Goal: Task Accomplishment & Management: Manage account settings

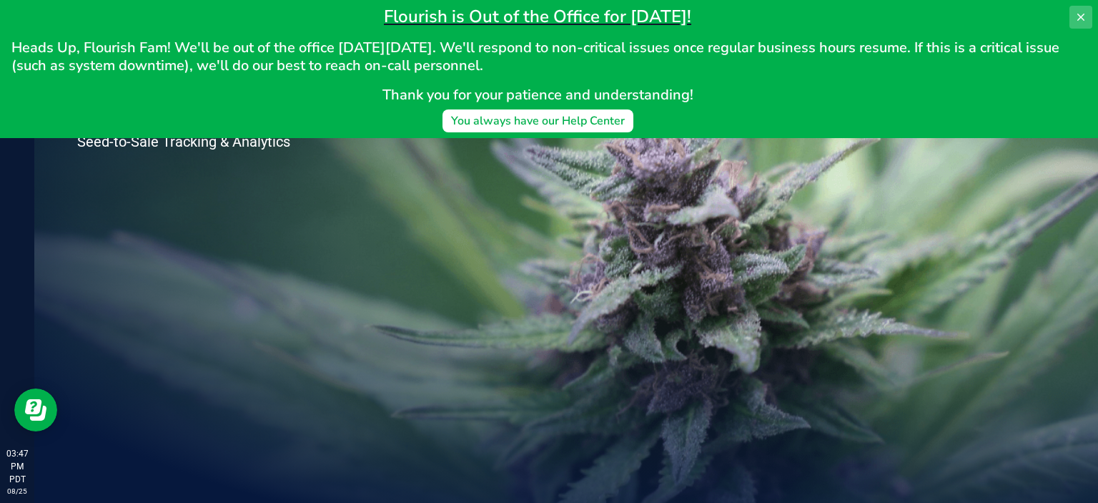
click at [1070, 26] on button at bounding box center [1081, 17] width 23 height 23
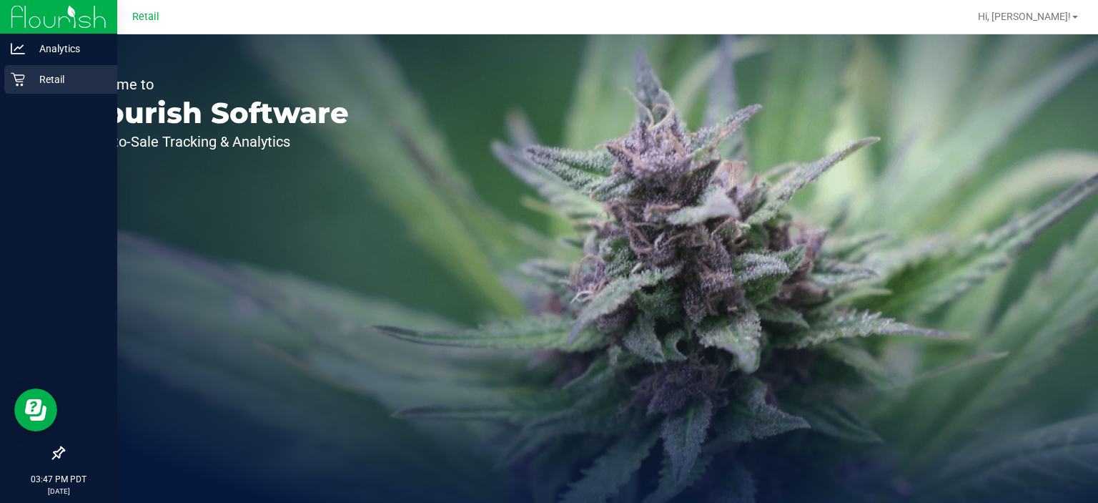
click at [0, 83] on link "Retail" at bounding box center [58, 80] width 117 height 31
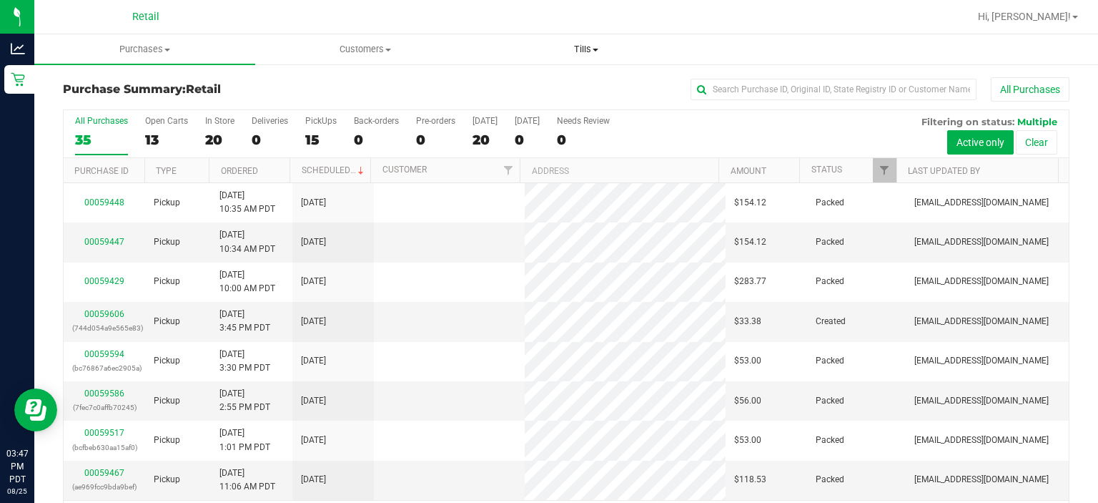
click at [597, 44] on span "Tills" at bounding box center [585, 49] width 219 height 13
click at [537, 90] on span "Manage tills" at bounding box center [523, 86] width 97 height 12
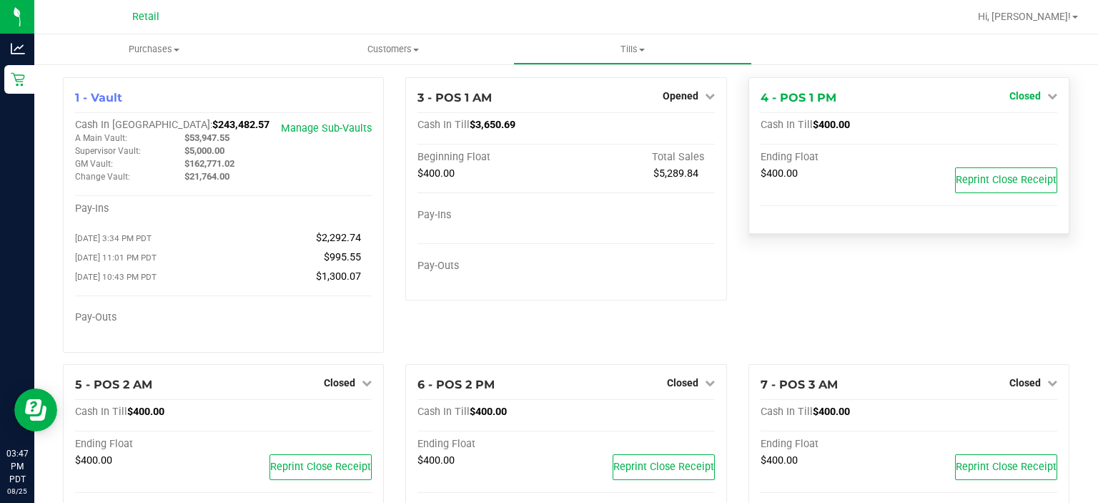
click at [1031, 92] on link "Closed" at bounding box center [1034, 95] width 48 height 11
click at [1012, 126] on link "Open Till" at bounding box center [1025, 125] width 38 height 11
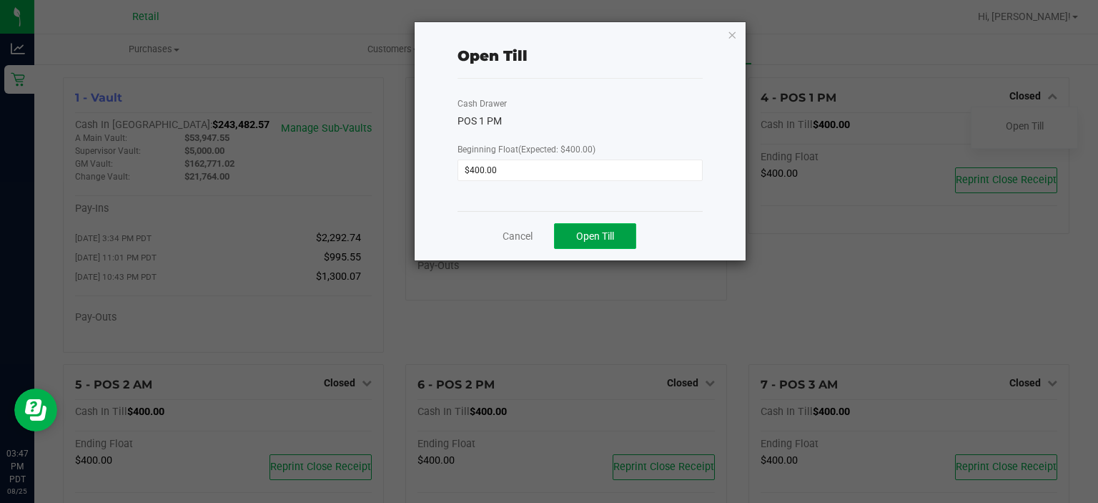
click at [603, 237] on span "Open Till" at bounding box center [595, 235] width 38 height 11
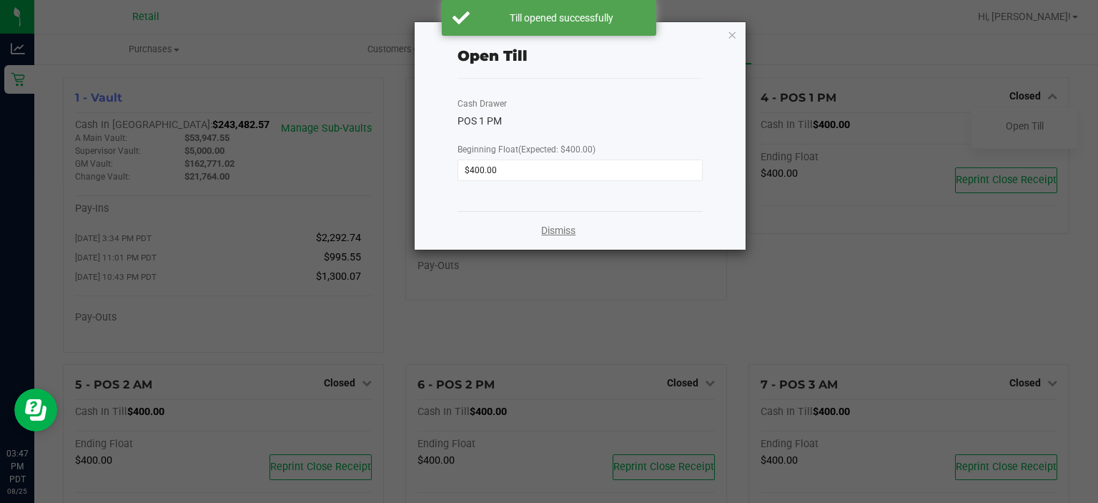
click at [559, 231] on link "Dismiss" at bounding box center [558, 230] width 34 height 15
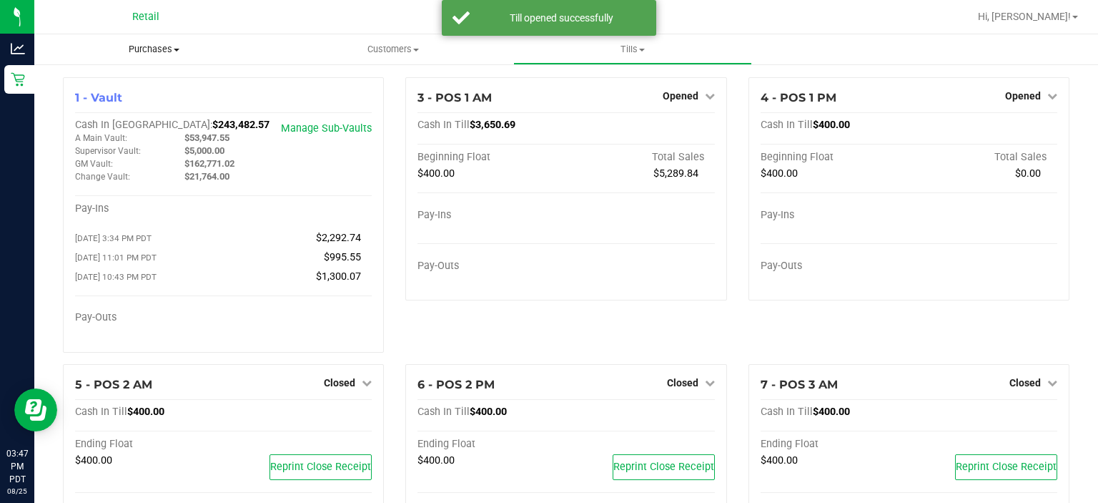
click at [164, 46] on span "Purchases" at bounding box center [154, 49] width 240 height 13
click at [127, 83] on span "Summary of purchases" at bounding box center [107, 86] width 147 height 12
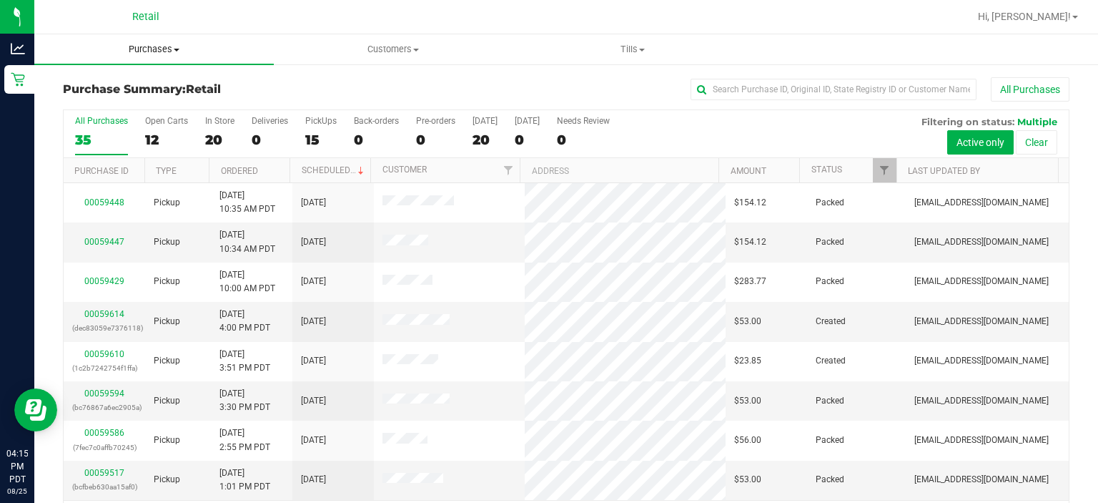
click at [151, 47] on span "Purchases" at bounding box center [154, 49] width 240 height 13
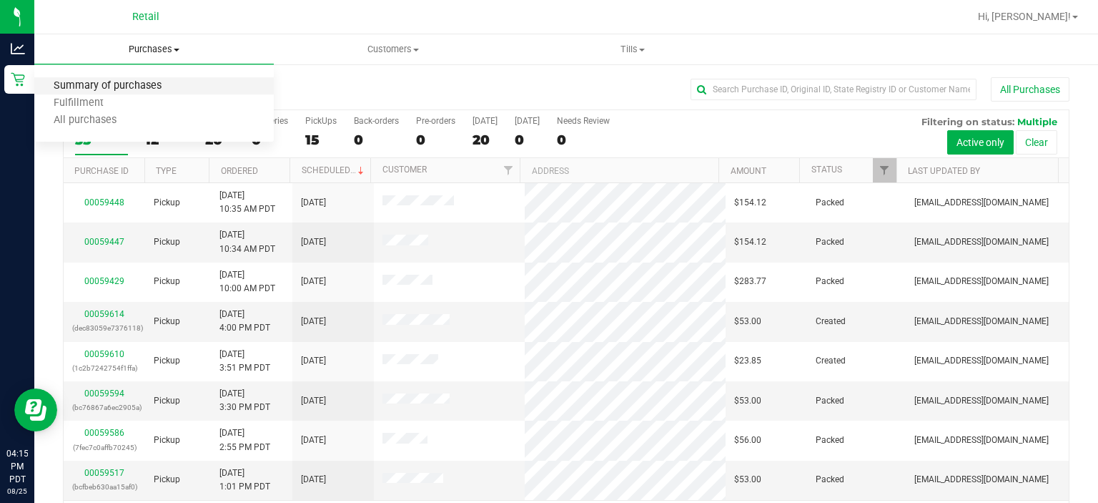
click at [119, 86] on span "Summary of purchases" at bounding box center [107, 86] width 147 height 12
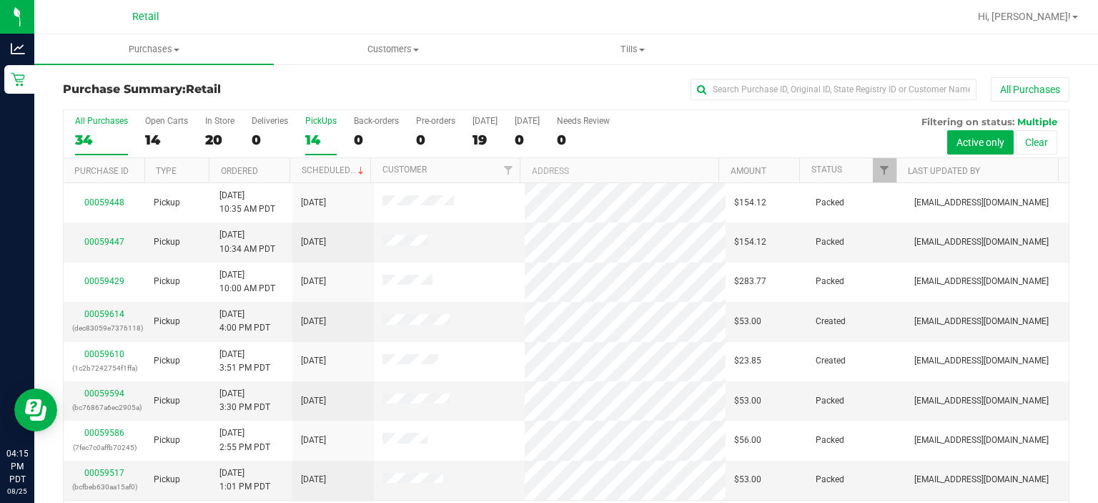
click at [321, 118] on div "PickUps" at bounding box center [320, 121] width 31 height 10
click at [0, 0] on input "PickUps 14" at bounding box center [0, 0] width 0 height 0
click at [355, 169] on span at bounding box center [360, 170] width 11 height 11
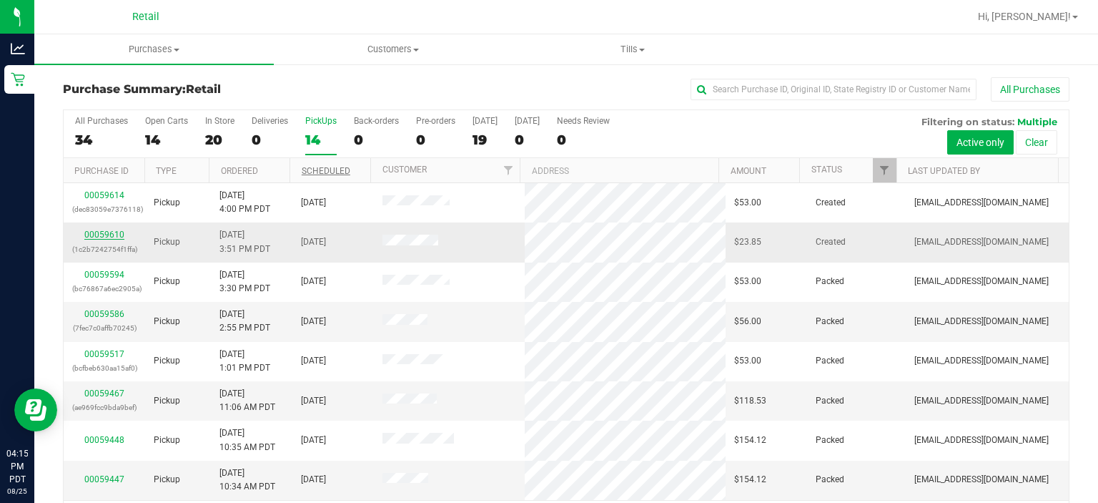
click at [97, 235] on link "00059610" at bounding box center [104, 235] width 40 height 10
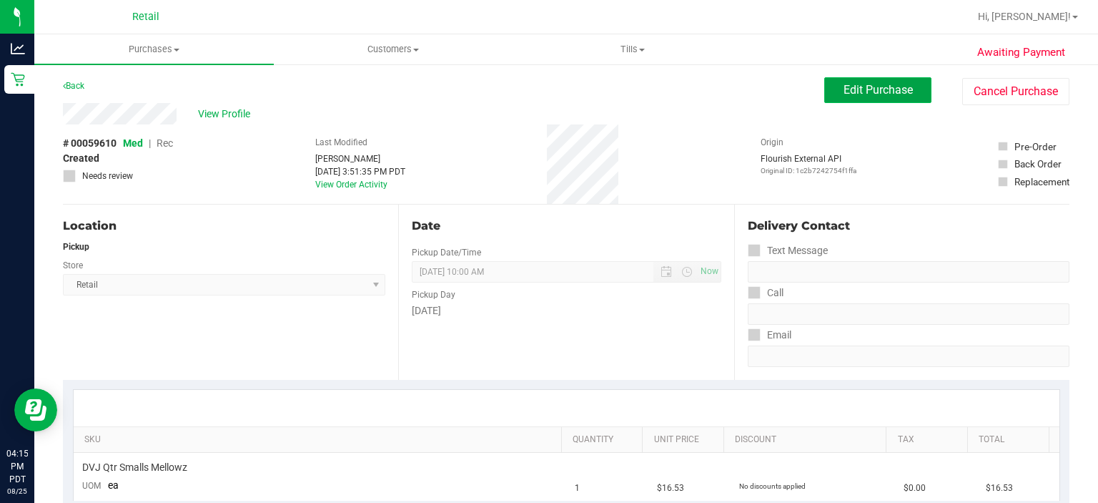
click at [852, 101] on button "Edit Purchase" at bounding box center [877, 90] width 107 height 26
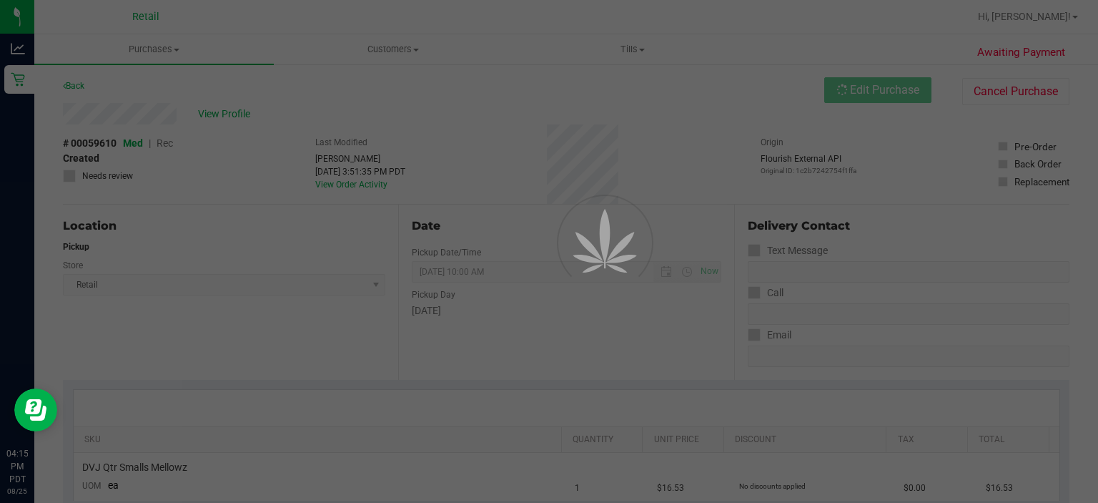
click at [164, 87] on div at bounding box center [549, 251] width 1098 height 503
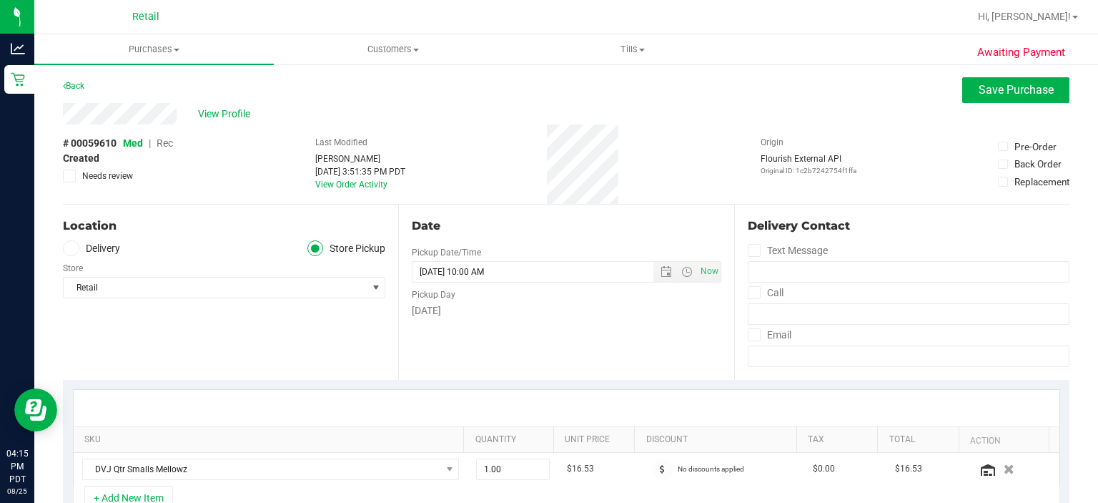
click at [167, 142] on span "Rec" at bounding box center [165, 142] width 16 height 11
click at [985, 89] on span "Save Purchase" at bounding box center [1016, 90] width 75 height 14
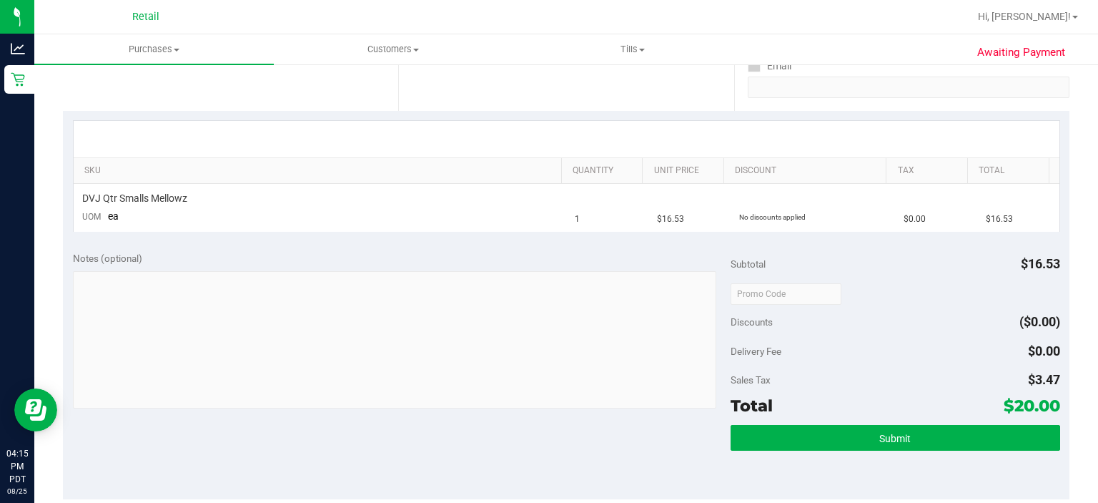
scroll to position [279, 0]
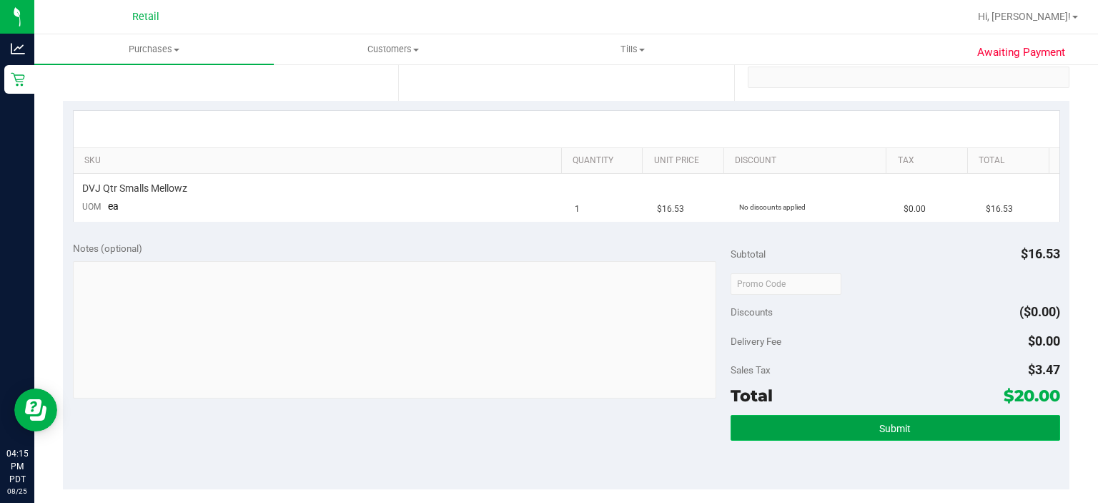
click at [876, 438] on button "Submit" at bounding box center [895, 428] width 329 height 26
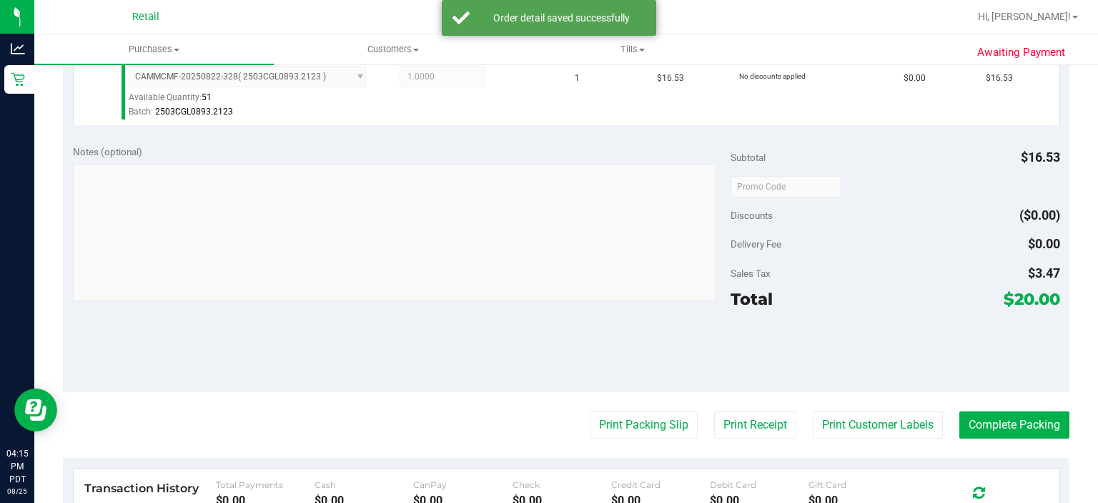
scroll to position [470, 0]
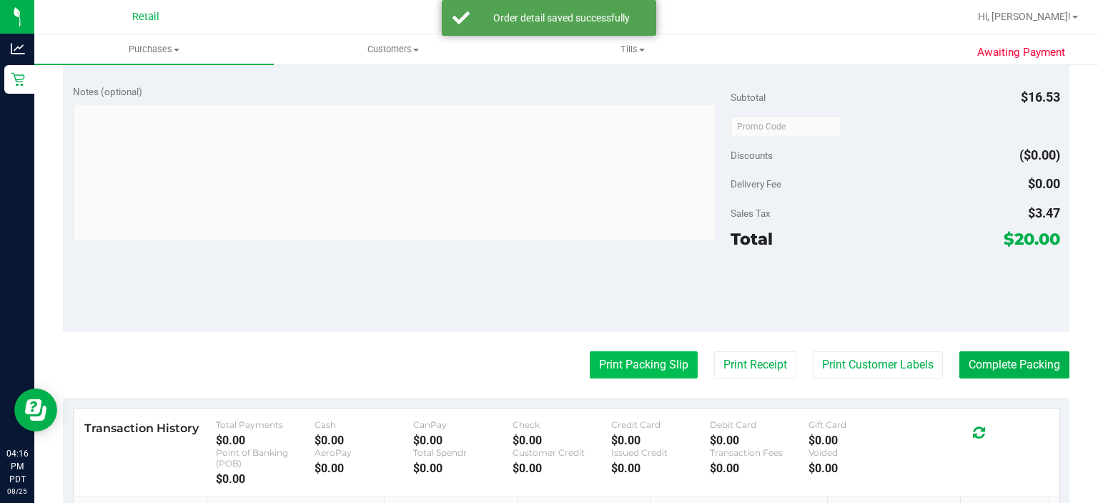
click at [629, 365] on button "Print Packing Slip" at bounding box center [644, 364] width 108 height 27
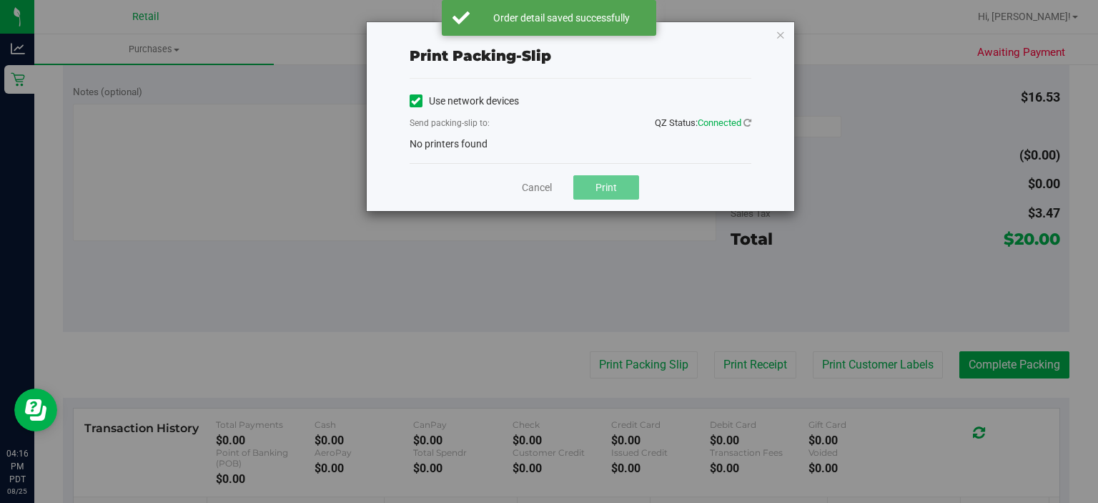
click at [415, 101] on icon at bounding box center [415, 101] width 9 height 0
click at [0, 0] on input "Use network devices" at bounding box center [0, 0] width 0 height 0
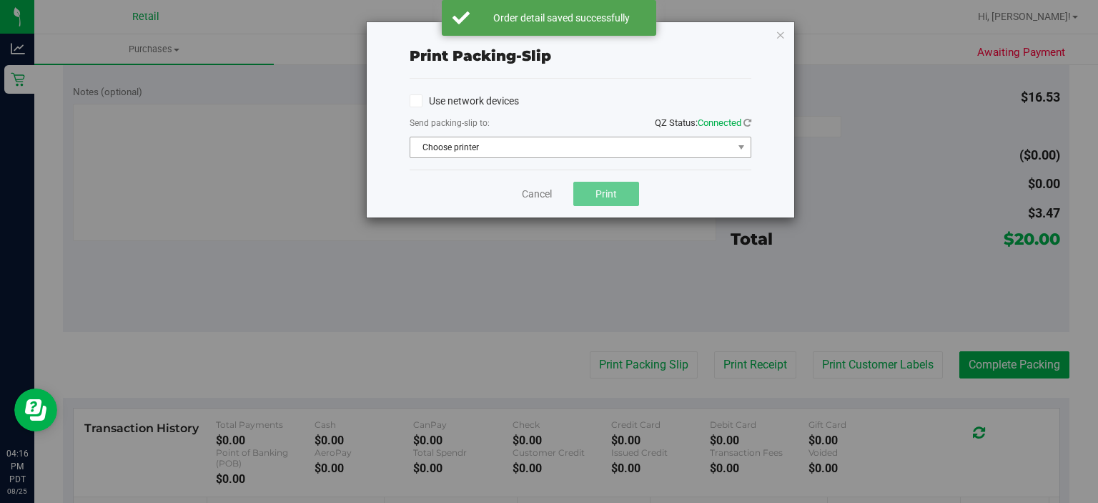
click at [449, 150] on span "Choose printer" at bounding box center [571, 147] width 322 height 20
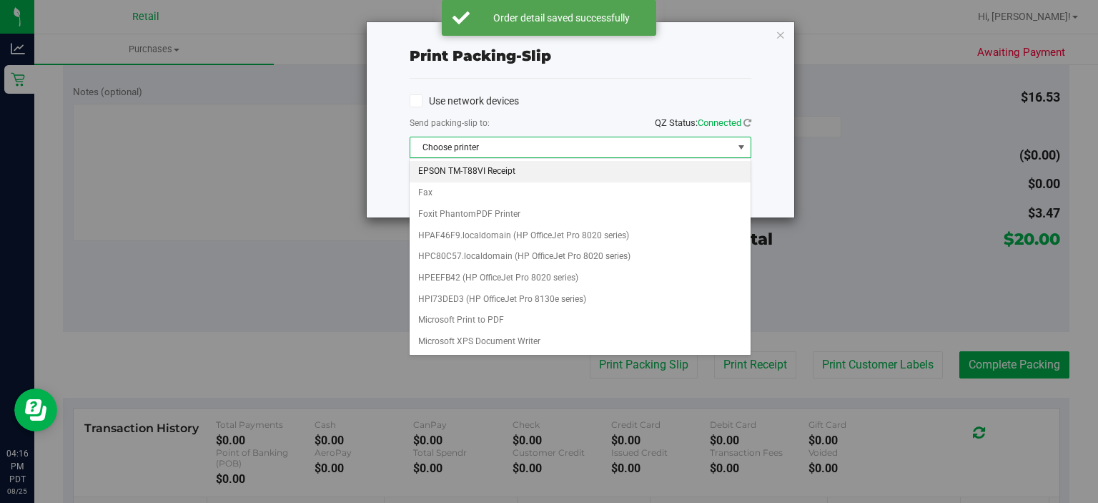
click at [495, 172] on li "EPSON TM-T88VI Receipt" at bounding box center [580, 171] width 340 height 21
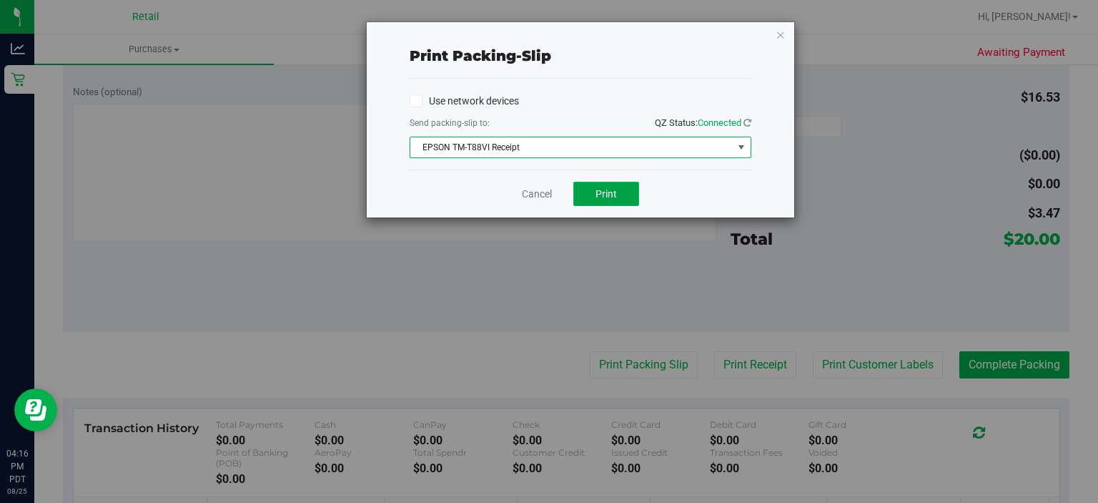
click at [609, 195] on span "Print" at bounding box center [606, 193] width 21 height 11
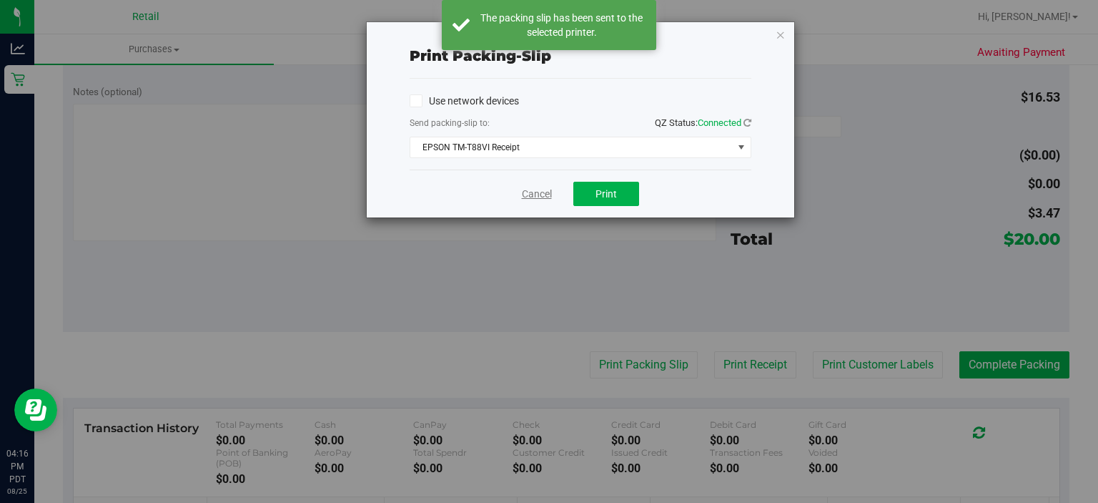
click at [541, 192] on link "Cancel" at bounding box center [537, 194] width 30 height 15
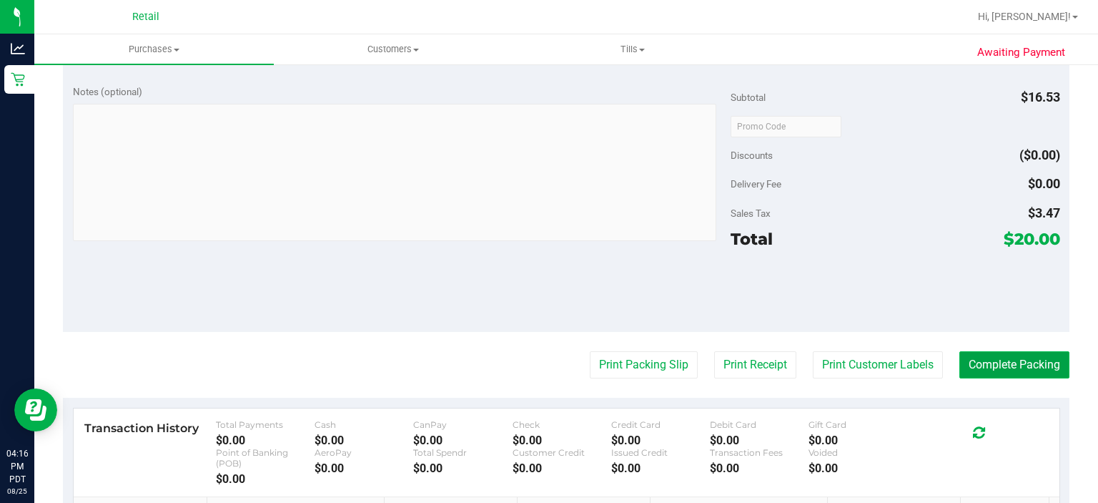
click at [1019, 361] on button "Complete Packing" at bounding box center [1014, 364] width 110 height 27
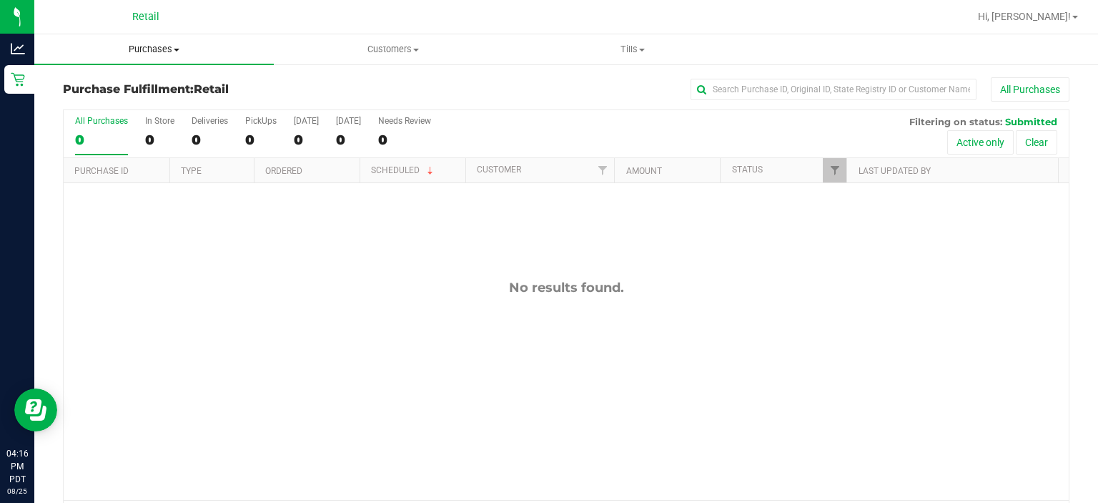
click at [155, 44] on span "Purchases" at bounding box center [154, 49] width 240 height 13
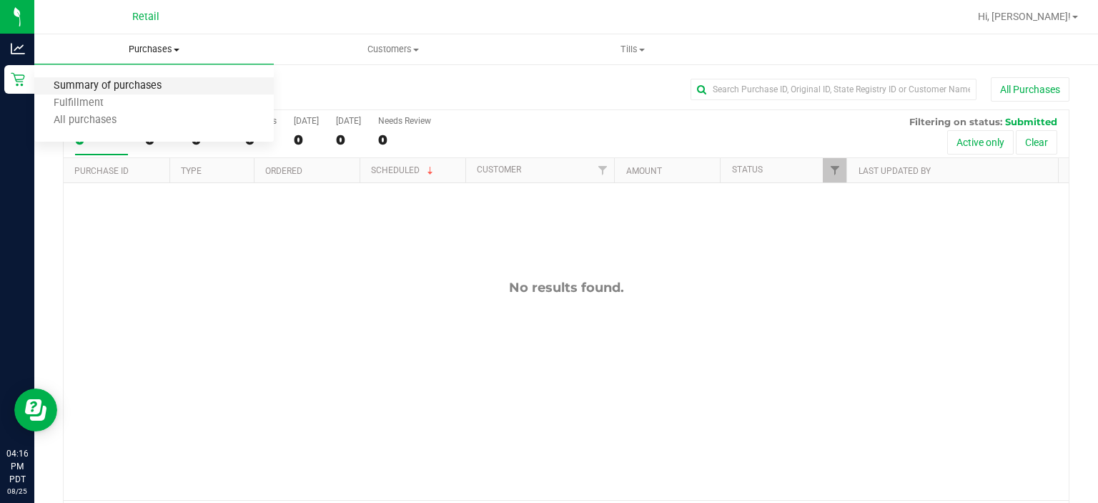
click at [119, 84] on span "Summary of purchases" at bounding box center [107, 86] width 147 height 12
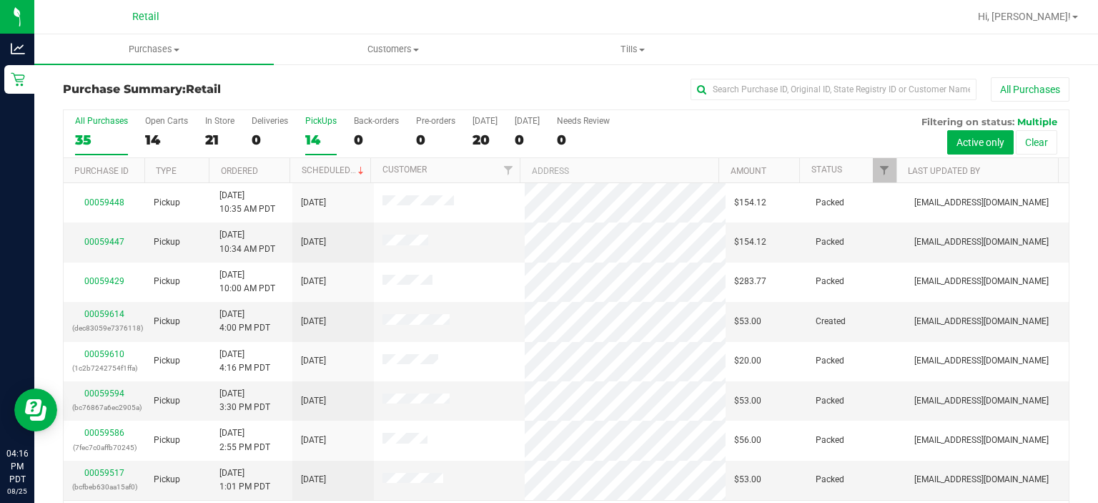
click at [317, 128] on label "PickUps 14" at bounding box center [320, 135] width 31 height 39
click at [0, 0] on input "PickUps 14" at bounding box center [0, 0] width 0 height 0
click at [339, 168] on link "Scheduled" at bounding box center [334, 170] width 65 height 10
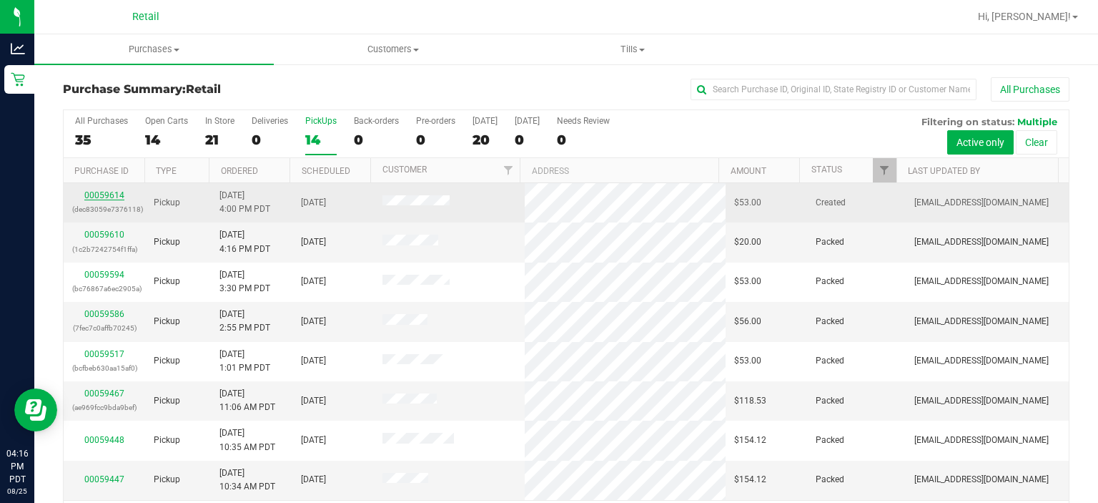
click at [112, 196] on link "00059614" at bounding box center [104, 195] width 40 height 10
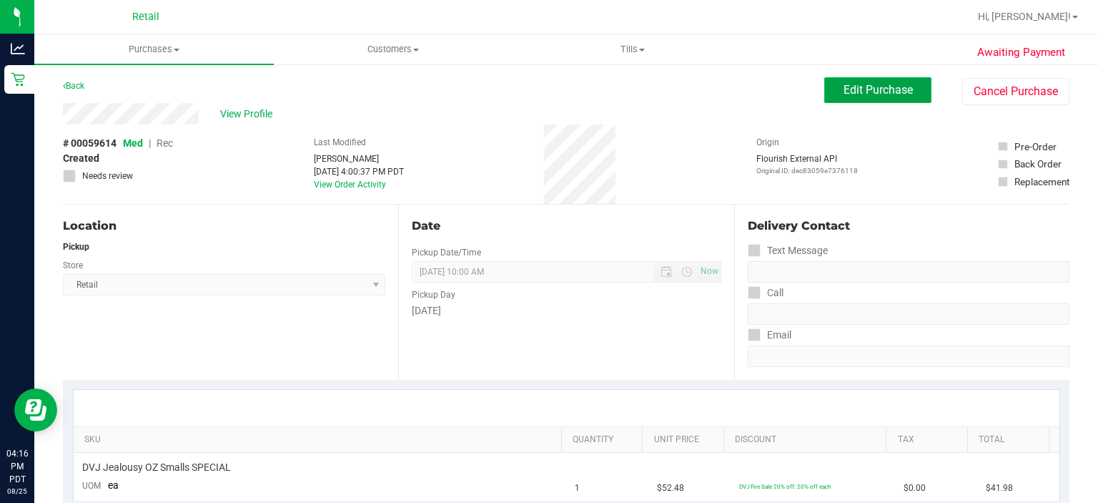
click at [861, 94] on span "Edit Purchase" at bounding box center [878, 90] width 69 height 14
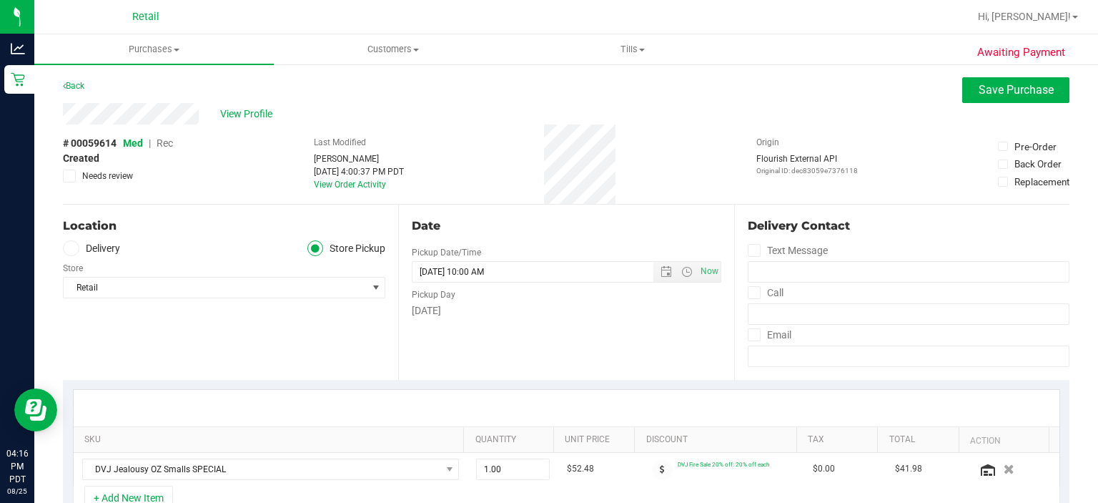
click at [164, 141] on span "Rec" at bounding box center [165, 142] width 16 height 11
click at [979, 92] on span "Save Purchase" at bounding box center [1016, 90] width 75 height 14
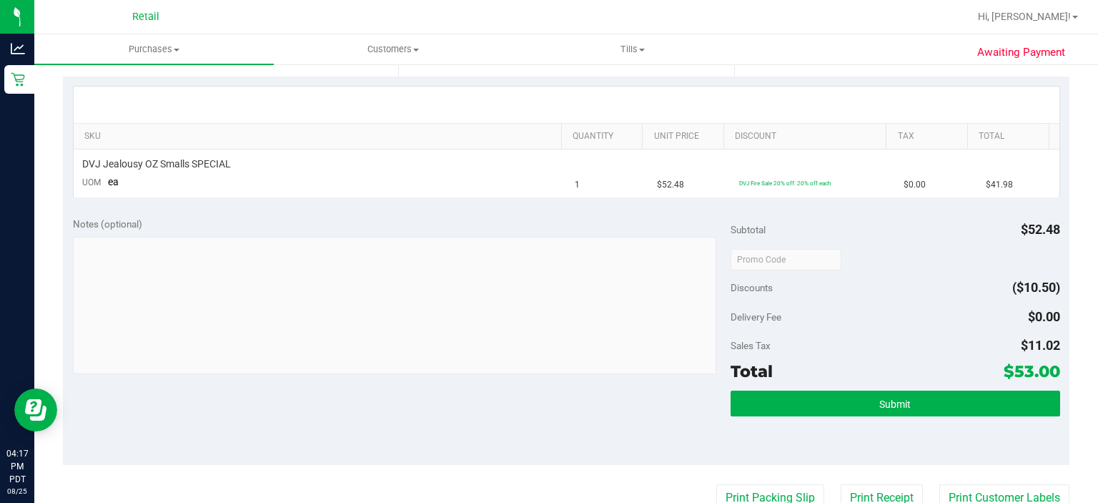
scroll to position [306, 0]
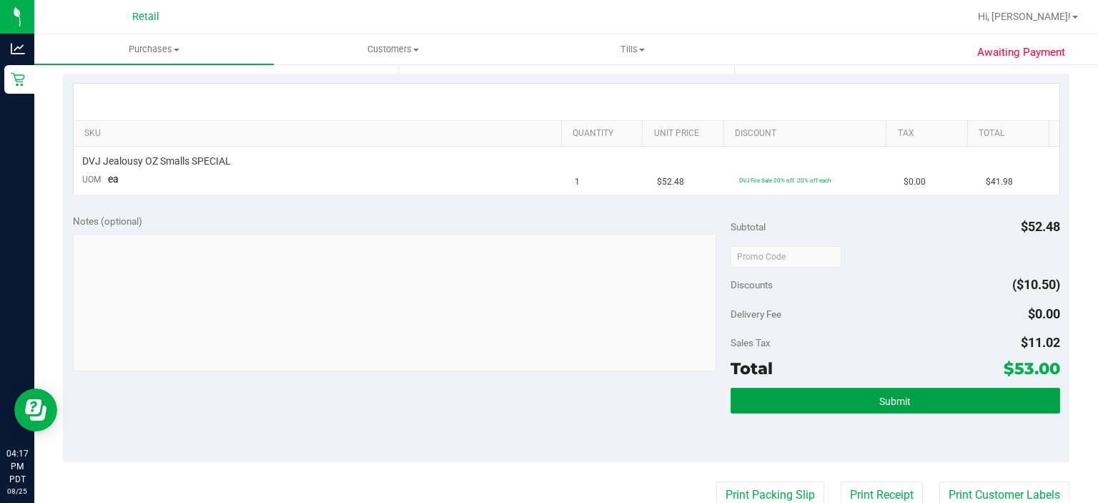
click at [779, 400] on button "Submit" at bounding box center [895, 401] width 329 height 26
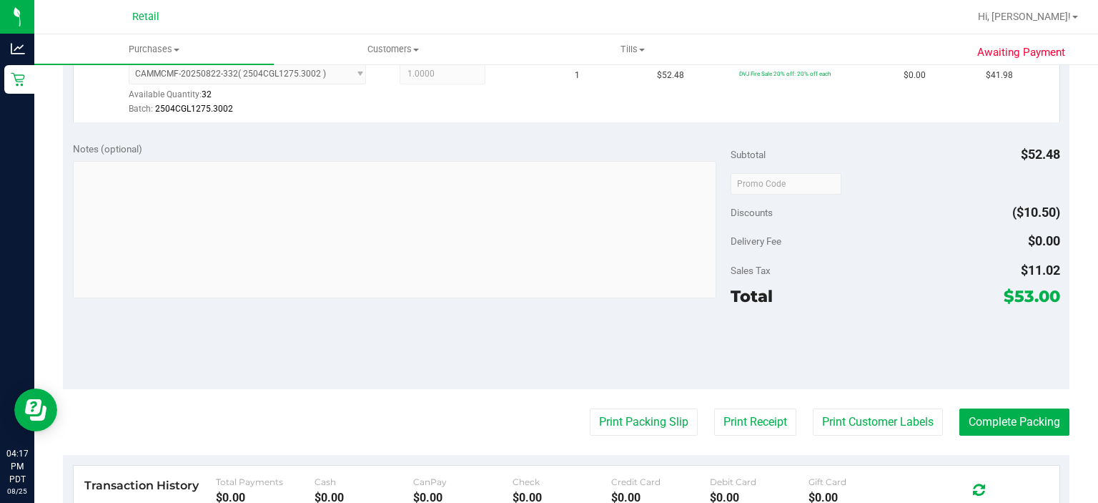
scroll to position [414, 0]
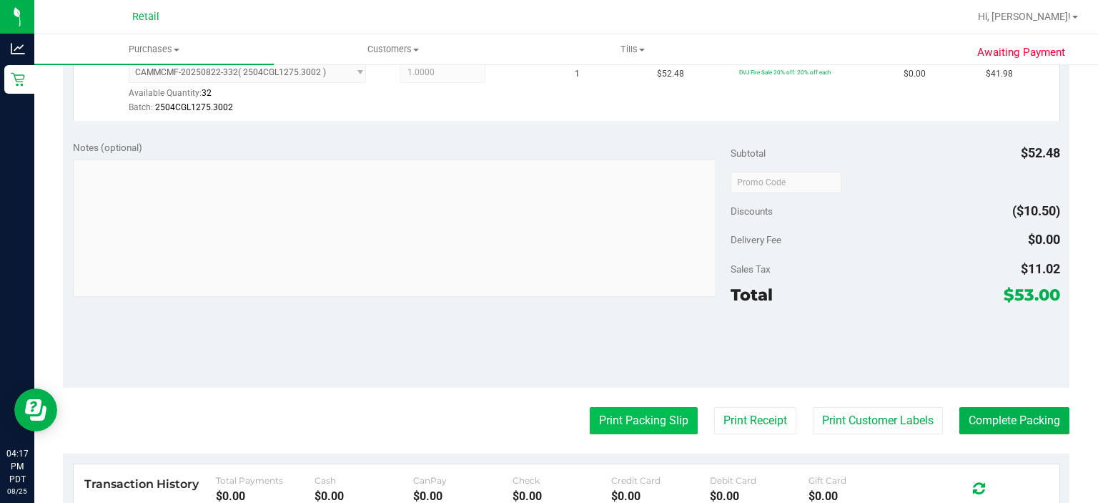
click at [632, 416] on button "Print Packing Slip" at bounding box center [644, 420] width 108 height 27
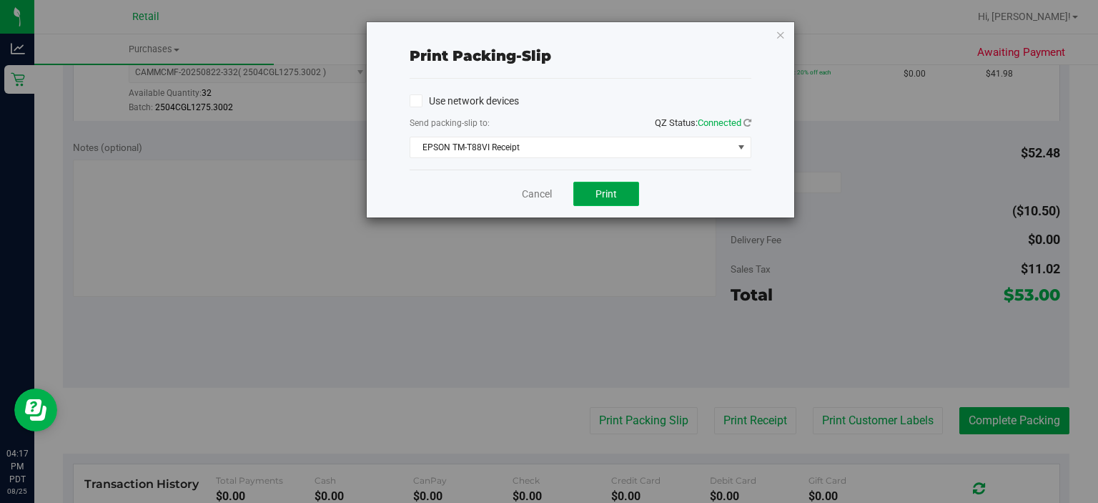
click at [615, 184] on button "Print" at bounding box center [606, 194] width 66 height 24
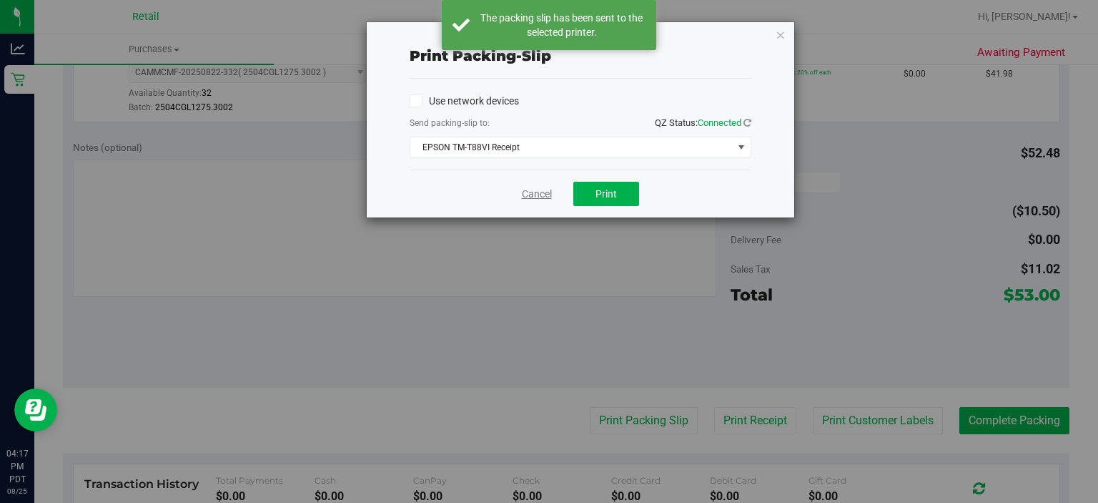
click at [535, 197] on link "Cancel" at bounding box center [537, 194] width 30 height 15
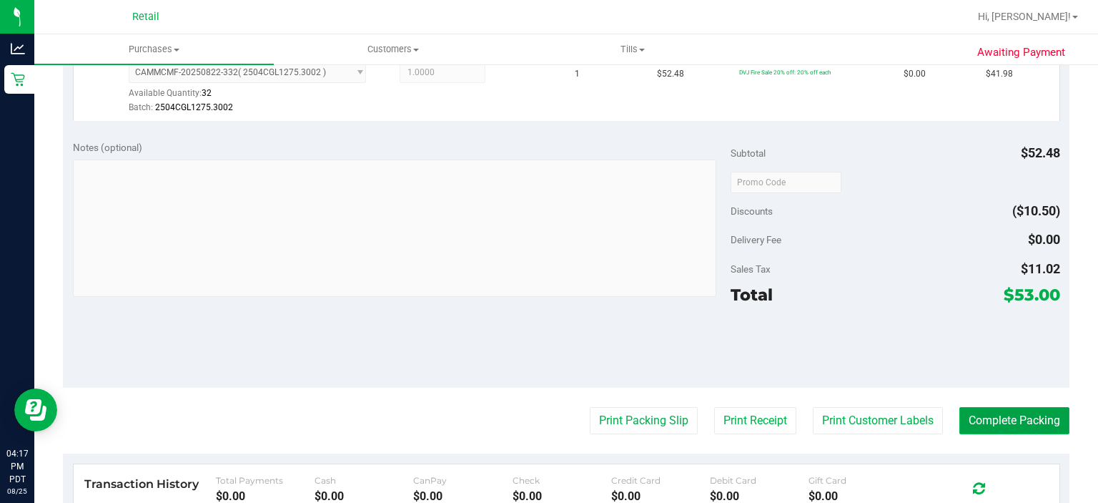
click at [1025, 421] on button "Complete Packing" at bounding box center [1014, 420] width 110 height 27
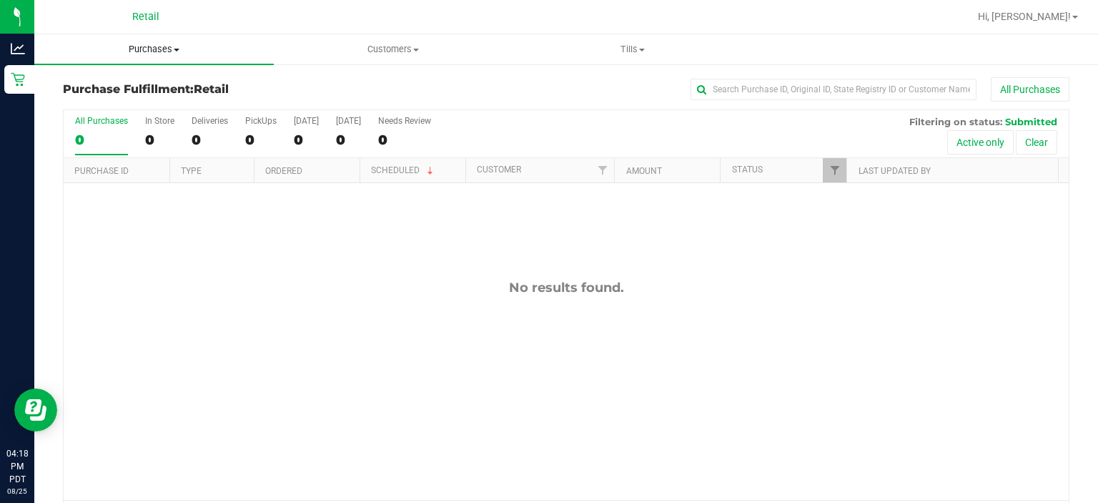
click at [141, 49] on span "Purchases" at bounding box center [154, 49] width 240 height 13
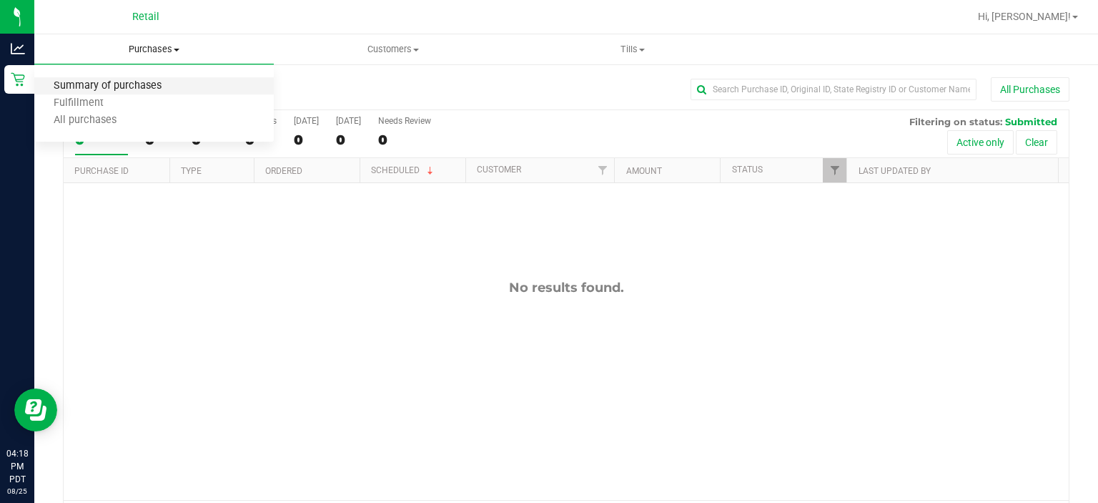
click at [114, 87] on span "Summary of purchases" at bounding box center [107, 86] width 147 height 12
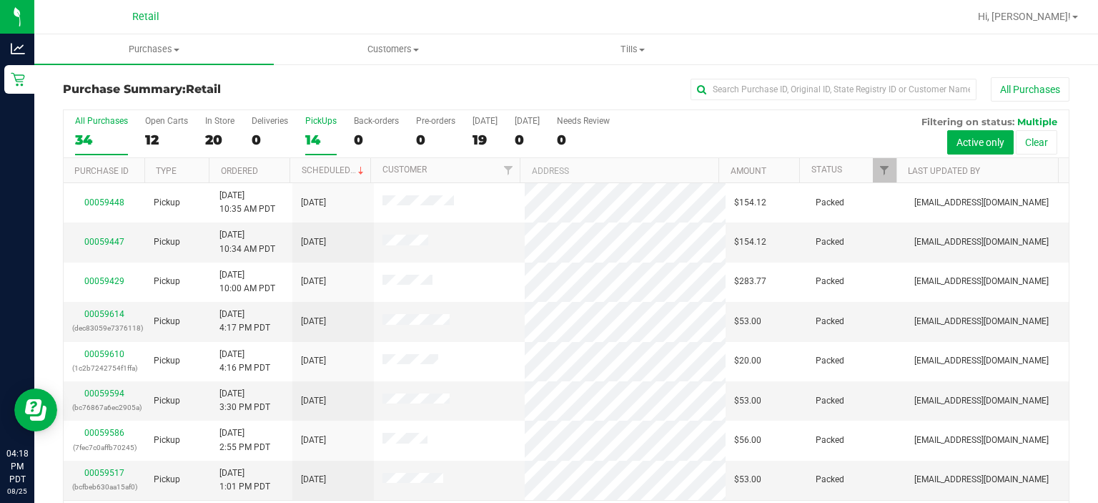
click at [322, 121] on div "PickUps" at bounding box center [320, 121] width 31 height 10
click at [0, 0] on input "PickUps 14" at bounding box center [0, 0] width 0 height 0
click at [340, 169] on link "Scheduled" at bounding box center [334, 170] width 65 height 10
